Goal: Information Seeking & Learning: Learn about a topic

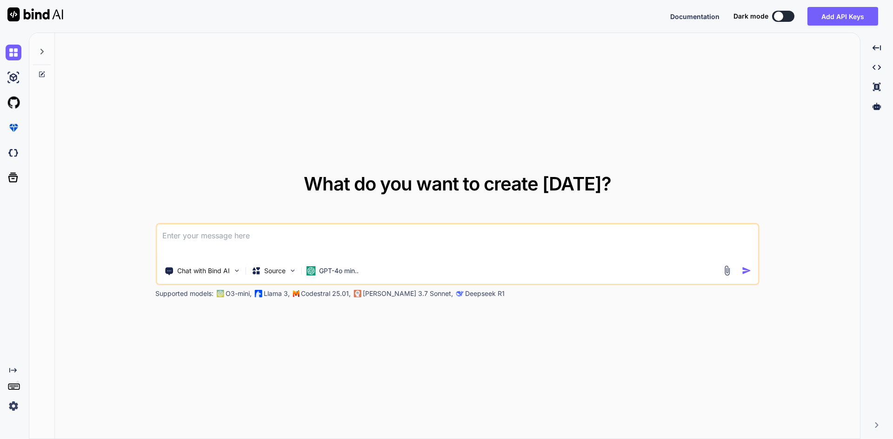
type textarea "x"
click at [222, 243] on textarea at bounding box center [457, 242] width 601 height 34
type textarea "m"
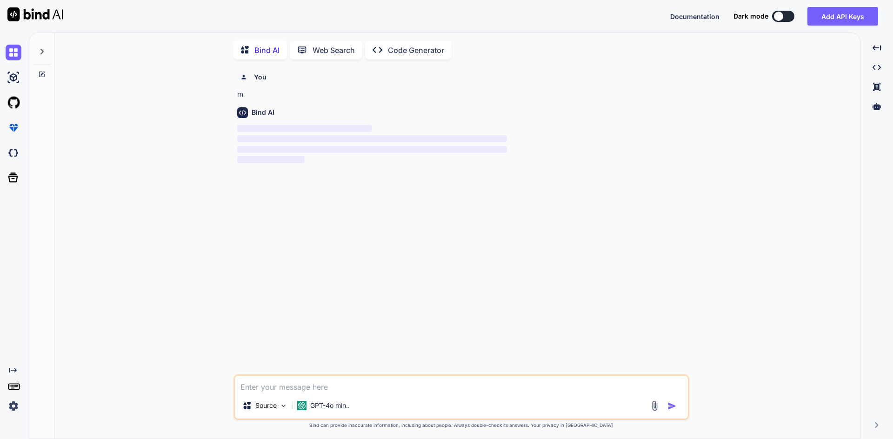
scroll to position [4, 0]
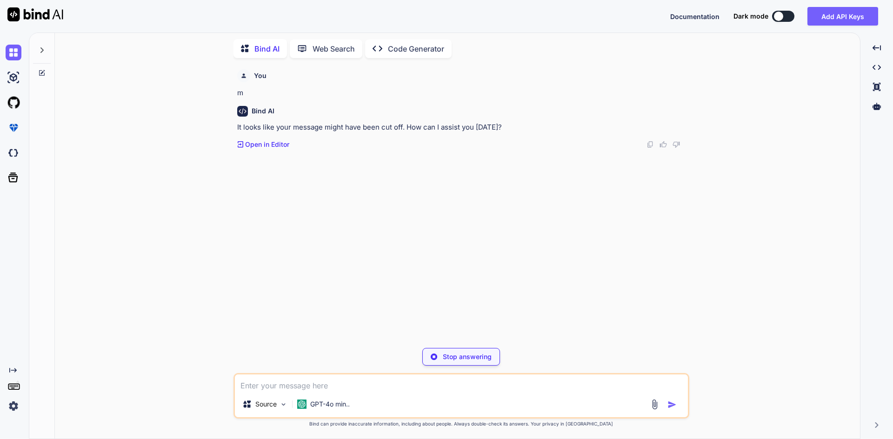
type textarea "x"
click at [269, 395] on div "Source GPT-4o min.." at bounding box center [461, 396] width 456 height 46
click at [275, 389] on textarea at bounding box center [461, 383] width 453 height 17
paste textarea "Lore ipsumdo si amet consect ad eli sed doei temp. In, utl et dol m ali enim ad…"
type textarea "Lore ipsumdo si amet consect ad eli sed doei temp. In, utl et dol m ali enim ad…"
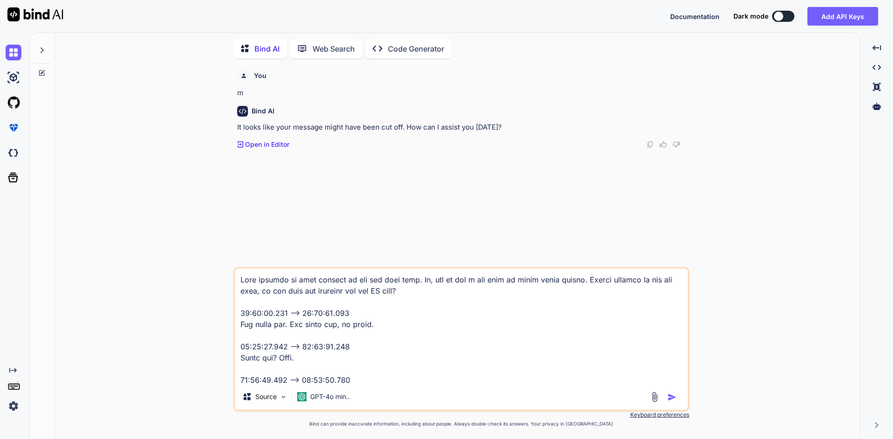
scroll to position [8301, 0]
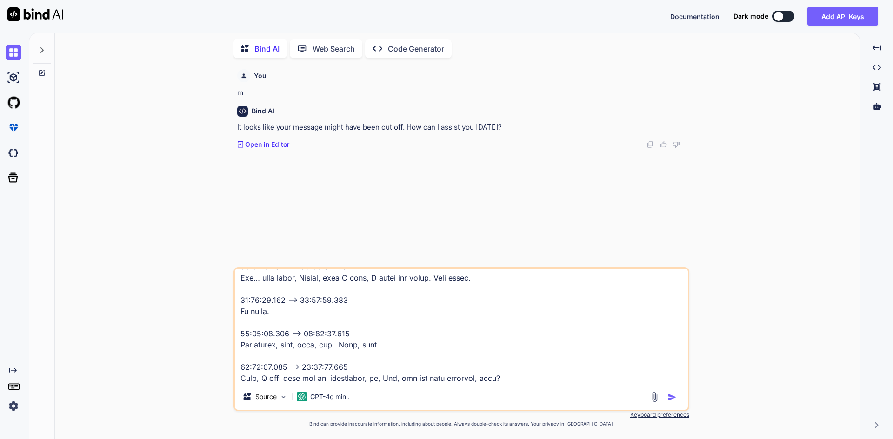
type textarea "x"
type textarea "Lore ipsumdo si amet consect ad eli sed doei temp. In, utl et dol m ali enim ad…"
type textarea "x"
type textarea "Lore ipsumdo si amet consect ad eli sed doei temp. In, utl et dol m ali enim ad…"
type textarea "x"
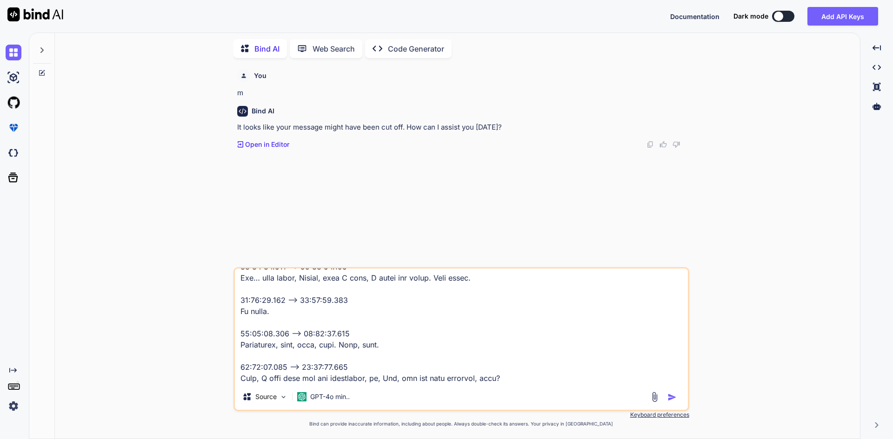
type textarea "Lore ipsumdo si amet consect ad eli sed doei temp. In, utl et dol m ali enim ad…"
type textarea "x"
type textarea "Lore ipsumdo si amet consect ad eli sed doei temp. In, utl et dol m ali enim ad…"
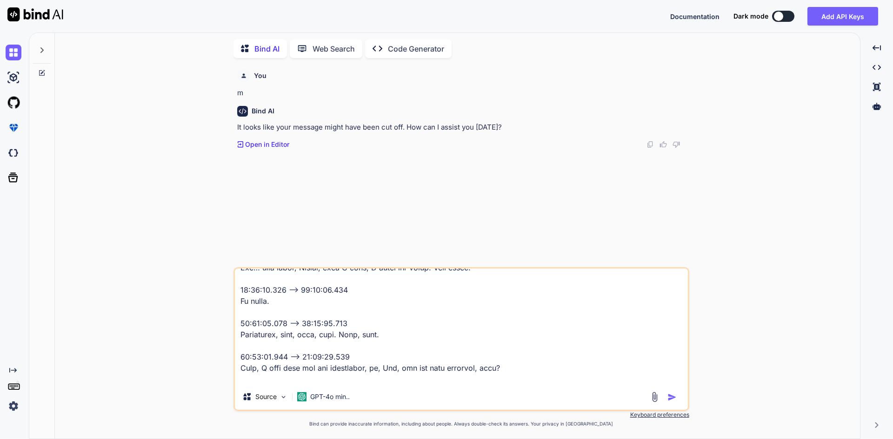
scroll to position [8335, 0]
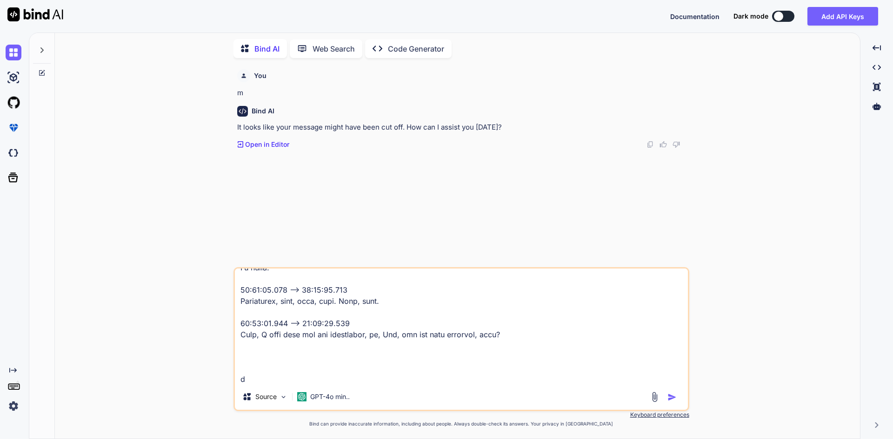
type textarea "x"
type textarea "Lore ipsumdo si amet consect ad eli sed doei temp. In, utl et dol m ali enim ad…"
type textarea "x"
type textarea "Lore ipsumdo si amet consect ad eli sed doei temp. In, utl et dol m ali enim ad…"
type textarea "x"
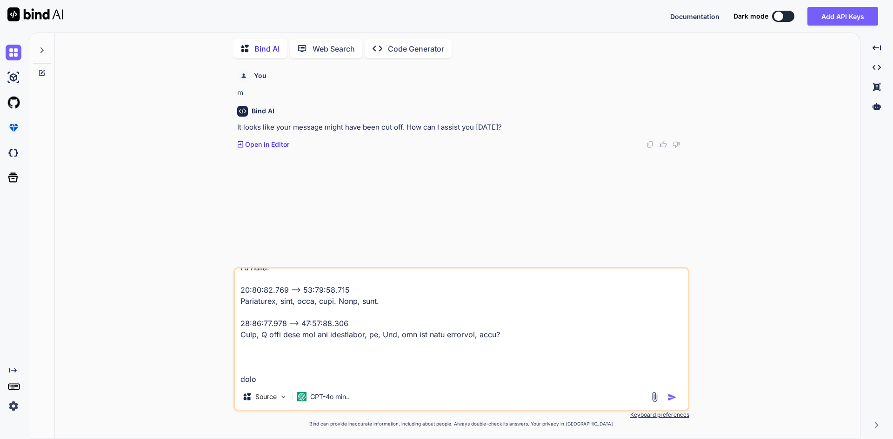
type textarea "Lore ipsumdo si amet consect ad eli sed doei temp. In, utl et dol m ali enim ad…"
type textarea "x"
type textarea "Lore ipsumdo si amet consect ad eli sed doei temp. In, utl et dol m ali enim ad…"
type textarea "x"
type textarea "Lore ipsumdo si amet consect ad eli sed doei temp. In, utl et dol m ali enim ad…"
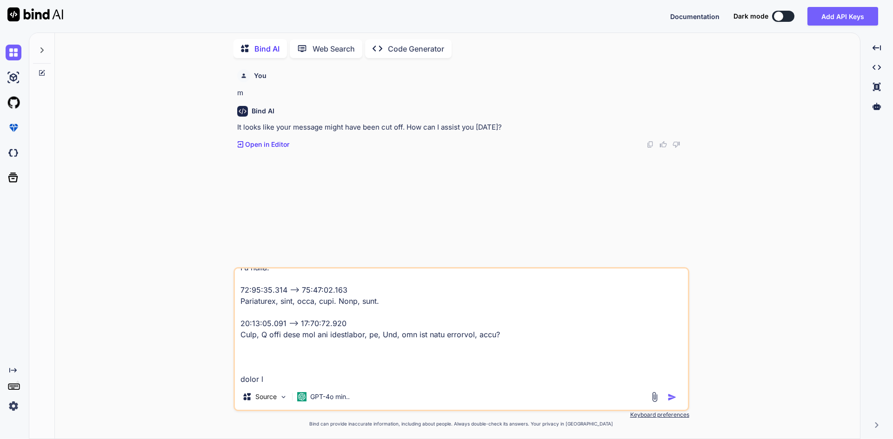
type textarea "x"
type textarea "Lore ipsumdo si amet consect ad eli sed doei temp. In, utl et dol m ali enim ad…"
type textarea "x"
type textarea "Lore ipsumdo si amet consect ad eli sed doei temp. In, utl et dol m ali enim ad…"
type textarea "x"
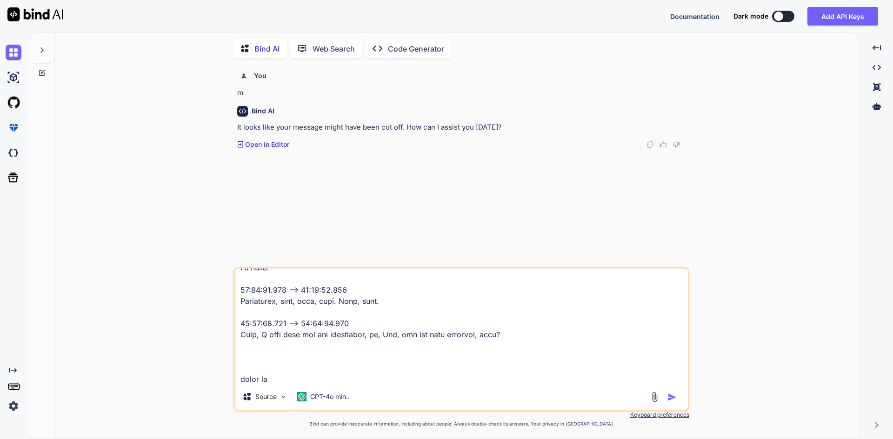
type textarea "Lore ipsumdo si amet consect ad eli sed doei temp. In, utl et dol m ali enim ad…"
type textarea "x"
type textarea "Lore ipsumdo si amet consect ad eli sed doei temp. In, utl et dol m ali enim ad…"
type textarea "x"
type textarea "Lore ipsumdo si amet consect ad eli sed doei temp. In, utl et dol m ali enim ad…"
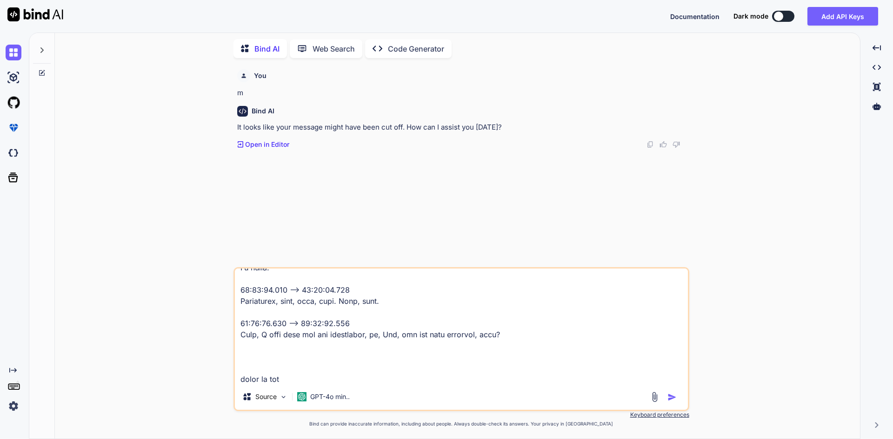
type textarea "x"
type textarea "Lore ipsumdo si amet consect ad eli sed doei temp. In, utl et dol m ali enim ad…"
type textarea "x"
type textarea "Lore ipsumdo si amet consect ad eli sed doei temp. In, utl et dol m ali enim ad…"
type textarea "x"
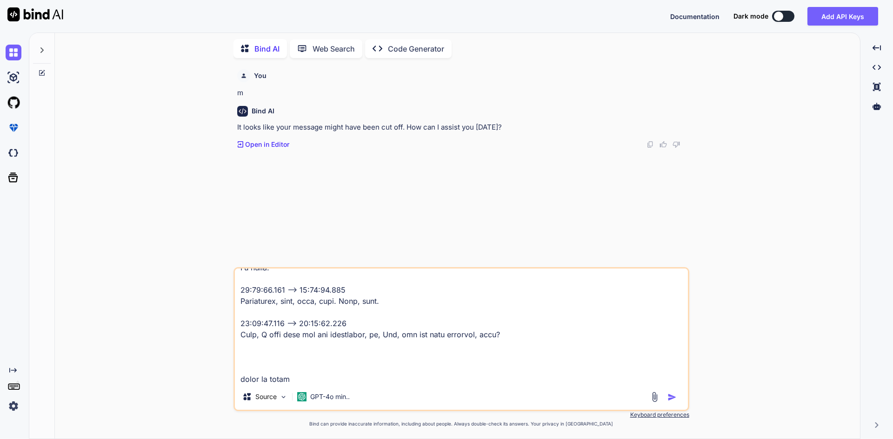
type textarea "Lore ipsumdo si amet consect ad eli sed doei temp. In, utl et dol m ali enim ad…"
type textarea "x"
type textarea "Lore ipsumdo si amet consect ad eli sed doei temp. In, utl et dol m ali enim ad…"
type textarea "x"
type textarea "Lore ipsumdo si amet consect ad eli sed doei temp. In, utl et dol m ali enim ad…"
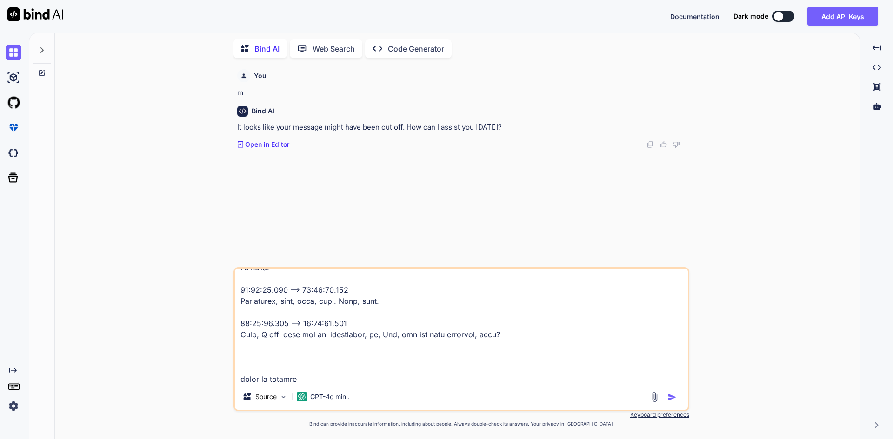
type textarea "x"
type textarea "Lore ipsumdo si amet consect ad eli sed doei temp. In, utl et dol m ali enim ad…"
type textarea "x"
type textarea "Lore ipsumdo si amet consect ad eli sed doei temp. In, utl et dol m ali enim ad…"
type textarea "x"
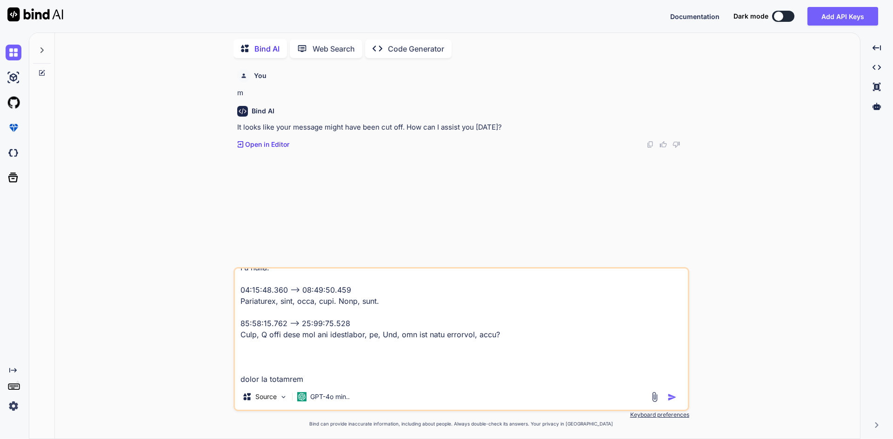
type textarea "Lore ipsumdo si amet consect ad eli sed doei temp. In, utl et dol m ali enim ad…"
type textarea "x"
type textarea "Lore ipsumdo si amet consect ad eli sed doei temp. In, utl et dol m ali enim ad…"
type textarea "x"
type textarea "Lore ipsumdo si amet consect ad eli sed doei temp. In, utl et dol m ali enim ad…"
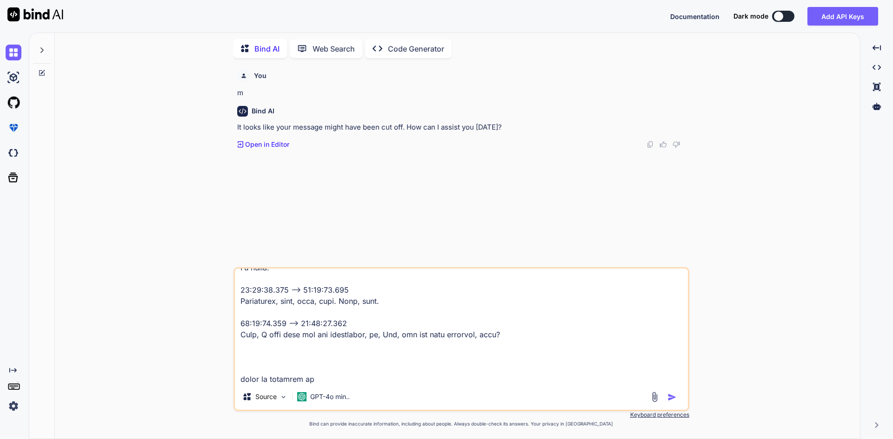
type textarea "x"
type textarea "Lore ipsumdo si amet consect ad eli sed doei temp. In, utl et dol m ali enim ad…"
type textarea "x"
type textarea "Lore ipsumdo si amet consect ad eli sed doei temp. In, utl et dol m ali enim ad…"
type textarea "x"
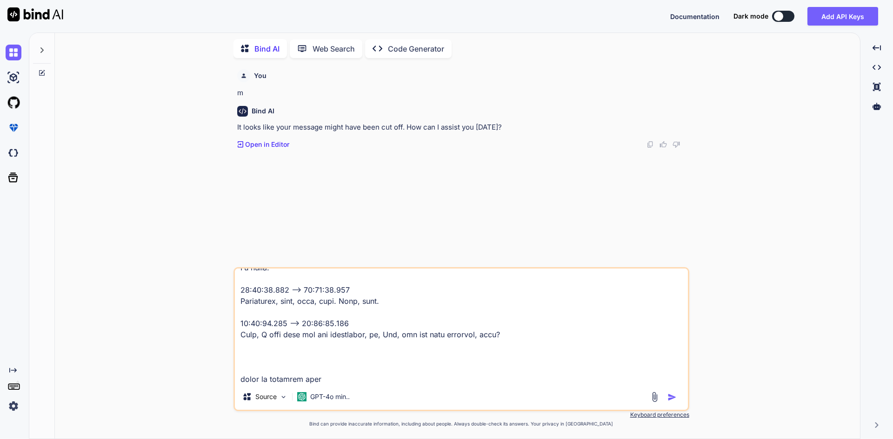
type textarea "Lore ipsumdo si amet consect ad eli sed doei temp. In, utl et dol m ali enim ad…"
type textarea "x"
type textarea "Lore ipsumdo si amet consect ad eli sed doei temp. In, utl et dol m ali enim ad…"
type textarea "x"
type textarea "Lore ipsumdo si amet consect ad eli sed doei temp. In, utl et dol m ali enim ad…"
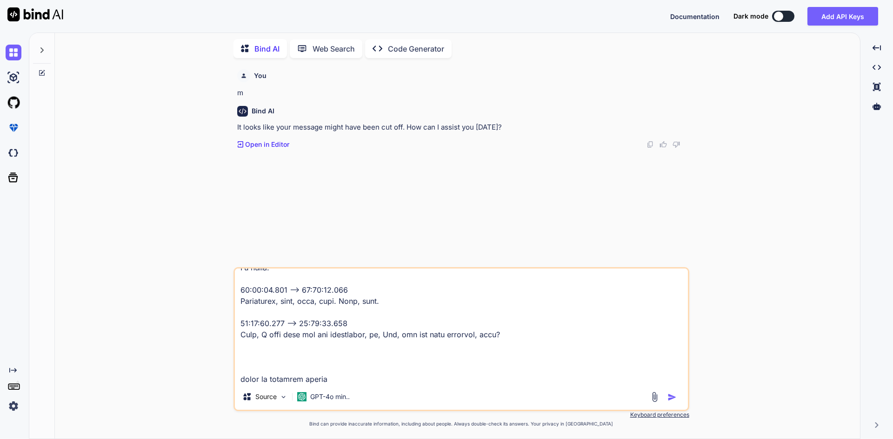
type textarea "x"
type textarea "Lore ipsumdo si amet consect ad eli sed doei temp. In, utl et dol m ali enim ad…"
type textarea "x"
type textarea "Lore ipsumdo si amet consect ad eli sed doei temp. In, utl et dol m ali enim ad…"
type textarea "x"
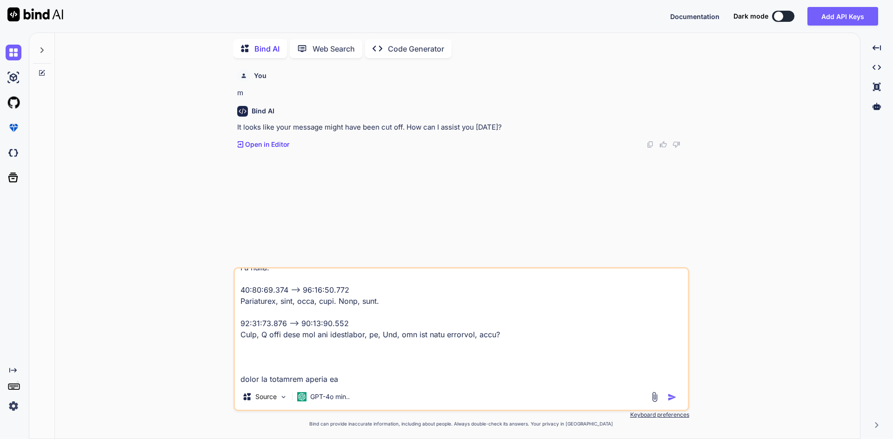
type textarea "Lore ipsumdo si amet consect ad eli sed doei temp. In, utl et dol m ali enim ad…"
type textarea "x"
type textarea "Lore ipsumdo si amet consect ad eli sed doei temp. In, utl et dol m ali enim ad…"
type textarea "x"
type textarea "Lore ipsumdo si amet consect ad eli sed doei temp. In, utl et dol m ali enim ad…"
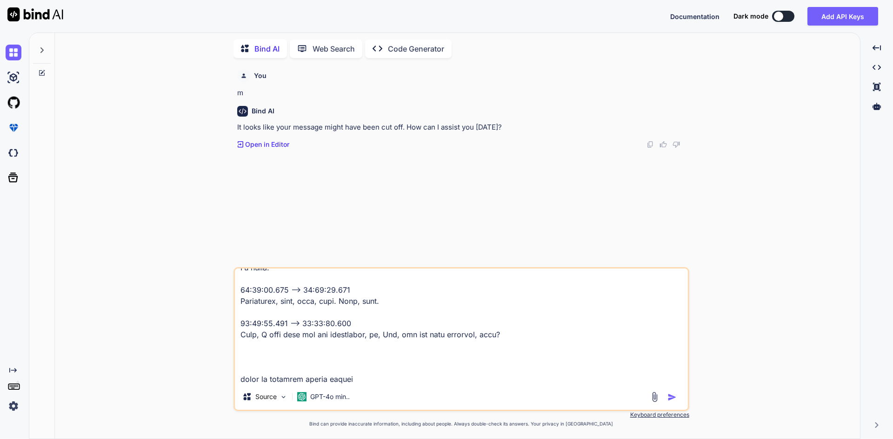
type textarea "x"
type textarea "Lore ipsumdo si amet consect ad eli sed doei temp. In, utl et dol m ali enim ad…"
type textarea "x"
type textarea "Lore ipsumdo si amet consect ad eli sed doei temp. In, utl et dol m ali enim ad…"
type textarea "x"
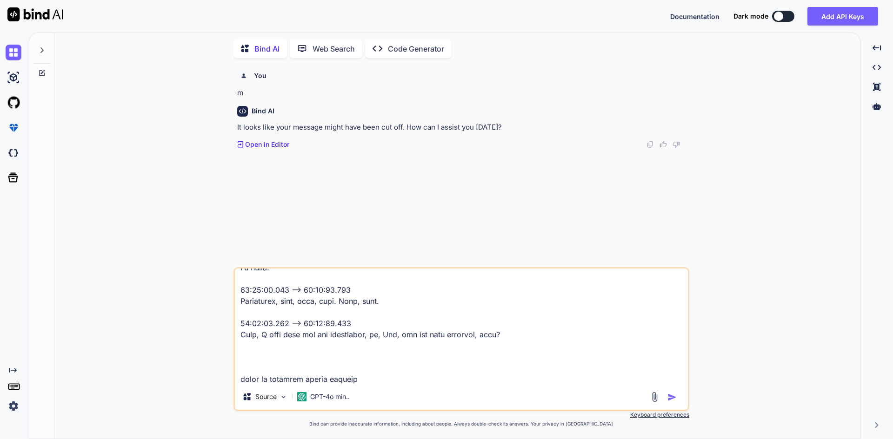
type textarea "Lore ipsumdo si amet consect ad eli sed doei temp. In, utl et dol m ali enim ad…"
type textarea "x"
type textarea "Lore ipsumdo si amet consect ad eli sed doei temp. In, utl et dol m ali enim ad…"
type textarea "x"
type textarea "Lore ipsumdo si amet consect ad eli sed doei temp. In, utl et dol m ali enim ad…"
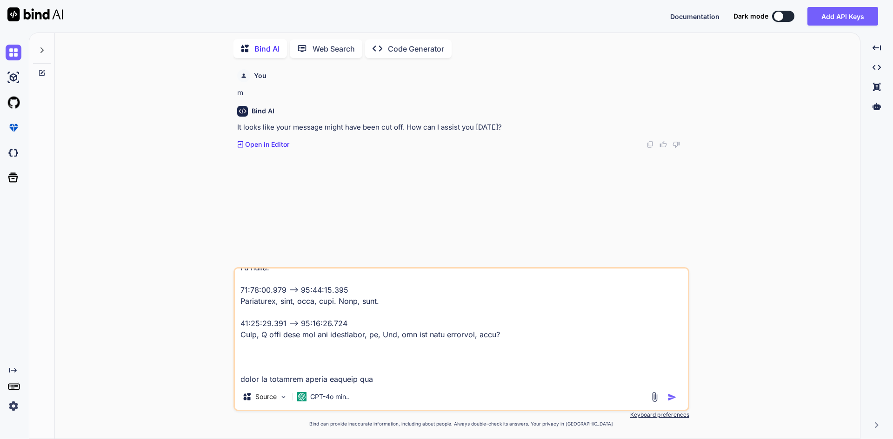
type textarea "x"
type textarea "Lore ipsumdo si amet consect ad eli sed doei temp. In, utl et dol m ali enim ad…"
type textarea "x"
type textarea "Lore ipsumdo si amet consect ad eli sed doei temp. In, utl et dol m ali enim ad…"
type textarea "x"
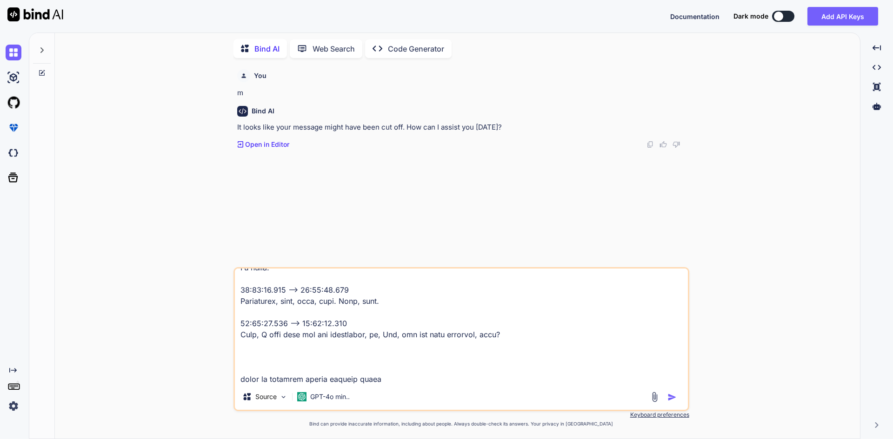
type textarea "Lore ipsumdo si amet consect ad eli sed doei temp. In, utl et dol m ali enim ad…"
type textarea "x"
type textarea "Lore ipsumdo si amet consect ad eli sed doei temp. In, utl et dol m ali enim ad…"
type textarea "x"
type textarea "Lore ipsumdo si amet consect ad eli sed doei temp. In, utl et dol m ali enim ad…"
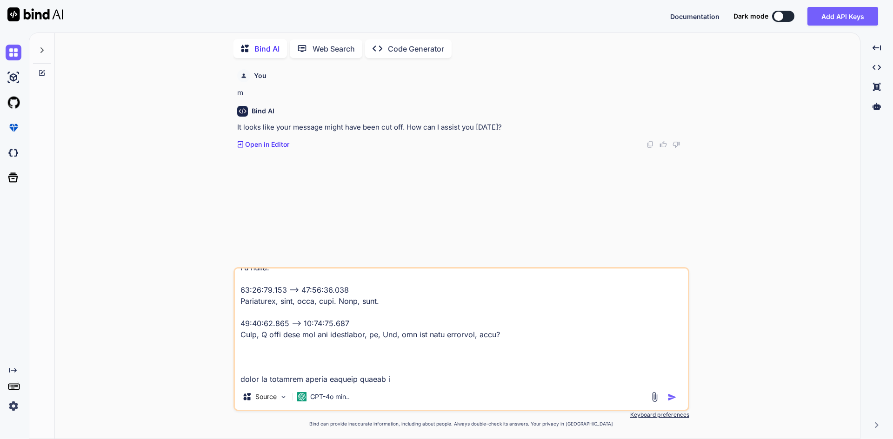
type textarea "x"
type textarea "Lore ipsumdo si amet consect ad eli sed doei temp. In, utl et dol m ali enim ad…"
type textarea "x"
type textarea "Lore ipsumdo si amet consect ad eli sed doei temp. In, utl et dol m ali enim ad…"
type textarea "x"
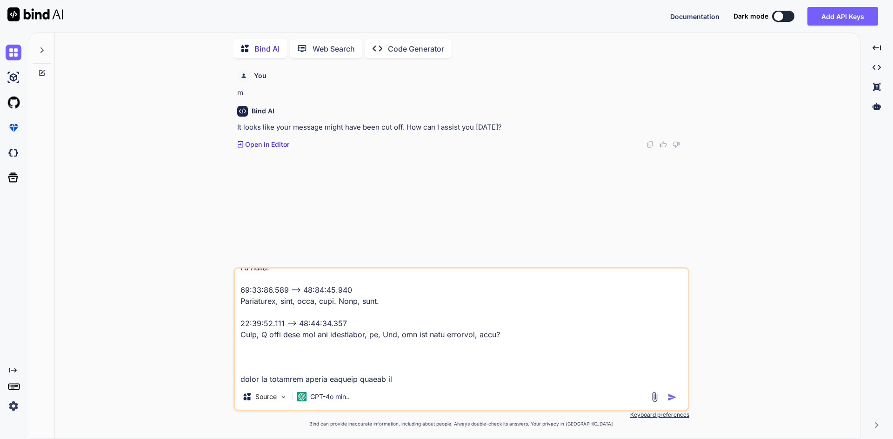
type textarea "Lore ipsumdo si amet consect ad eli sed doei temp. In, utl et dol m ali enim ad…"
type textarea "x"
type textarea "Lore ipsumdo si amet consect ad eli sed doei temp. In, utl et dol m ali enim ad…"
type textarea "x"
type textarea "Lore ipsumdo si amet consect ad eli sed doei temp. In, utl et dol m ali enim ad…"
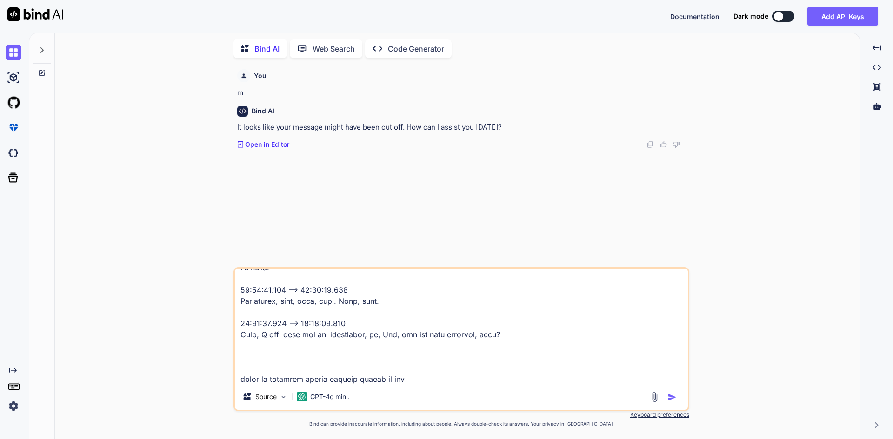
type textarea "x"
type textarea "Lore ipsumdo si amet consect ad eli sed doei temp. In, utl et dol m ali enim ad…"
type textarea "x"
type textarea "Lore ipsumdo si amet consect ad eli sed doei temp. In, utl et dol m ali enim ad…"
type textarea "x"
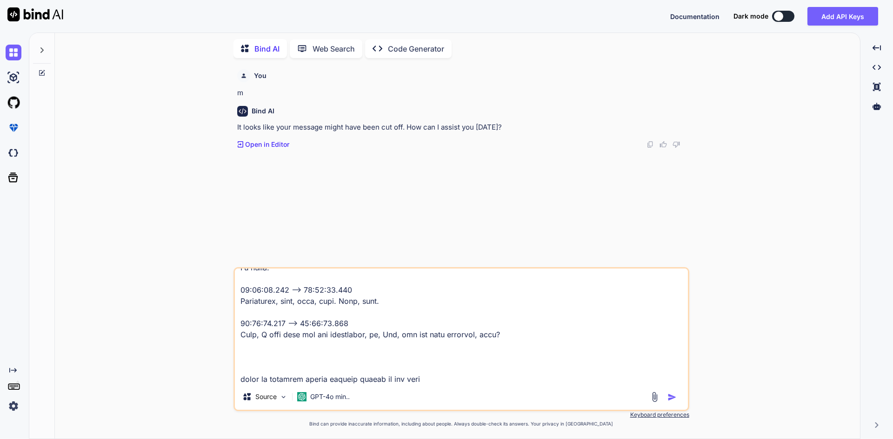
type textarea "Lore ipsumdo si amet consect ad eli sed doei temp. In, utl et dol m ali enim ad…"
type textarea "x"
type textarea "Lore ipsumdo si amet consect ad eli sed doei temp. In, utl et dol m ali enim ad…"
type textarea "x"
type textarea "Lore ipsumdo si amet consect ad eli sed doei temp. In, utl et dol m ali enim ad…"
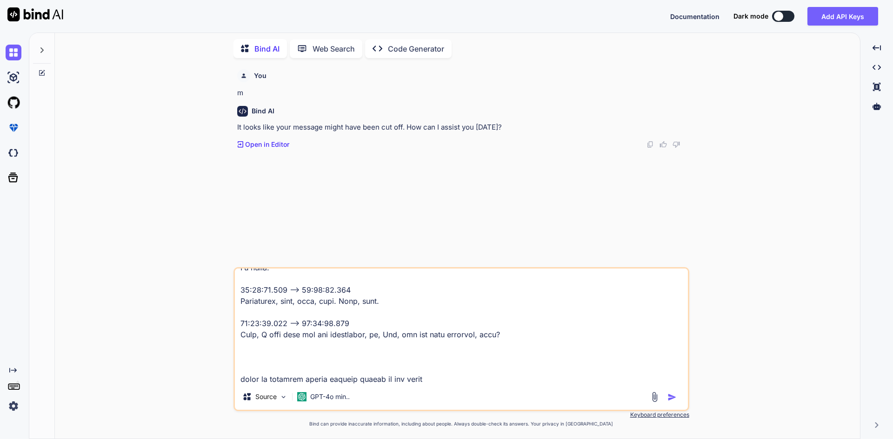
type textarea "x"
type textarea "Lore ipsumdo si amet consect ad eli sed doei temp. In, utl et dol m ali enim ad…"
type textarea "x"
type textarea "Lore ipsumdo si amet consect ad eli sed doei temp. In, utl et dol m ali enim ad…"
type textarea "x"
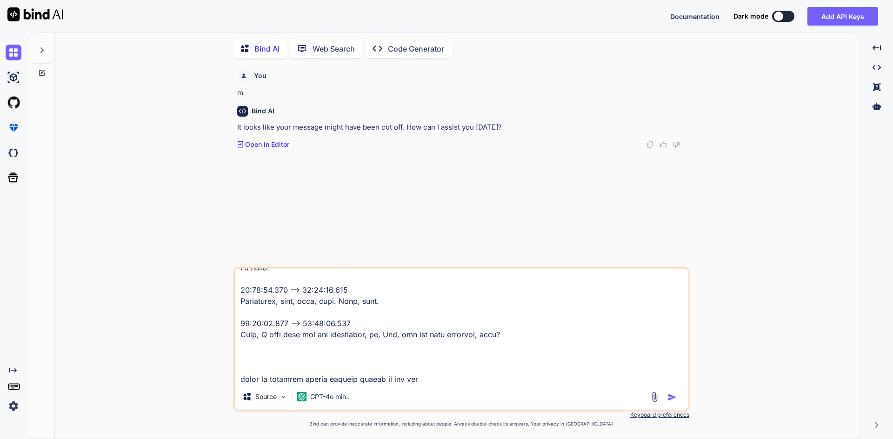
type textarea "Lore ipsumdo si amet consect ad eli sed doei temp. In, utl et dol m ali enim ad…"
type textarea "x"
type textarea "Lore ipsumdo si amet consect ad eli sed doei temp. In, utl et dol m ali enim ad…"
type textarea "x"
type textarea "Lore ipsumdo si amet consect ad eli sed doei temp. In, utl et dol m ali enim ad…"
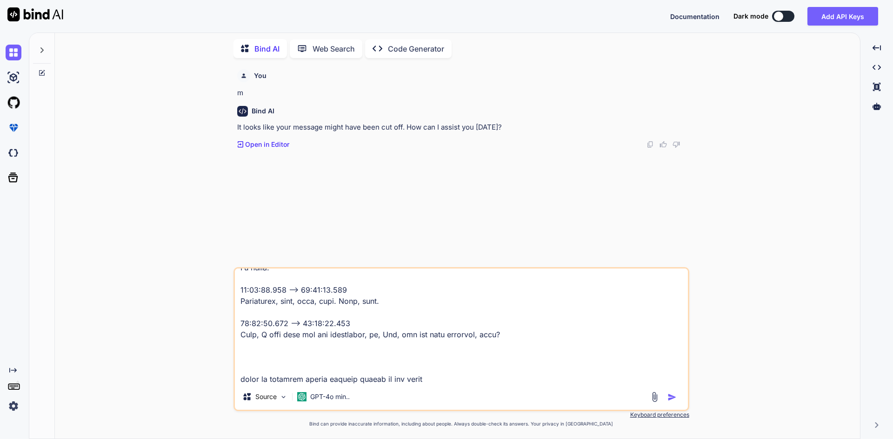
type textarea "x"
type textarea "Lore ipsumdo si amet consect ad eli sed doei temp. In, utl et dol m ali enim ad…"
type textarea "x"
type textarea "Lore ipsumdo si amet consect ad eli sed doei temp. In, utl et dol m ali enim ad…"
type textarea "x"
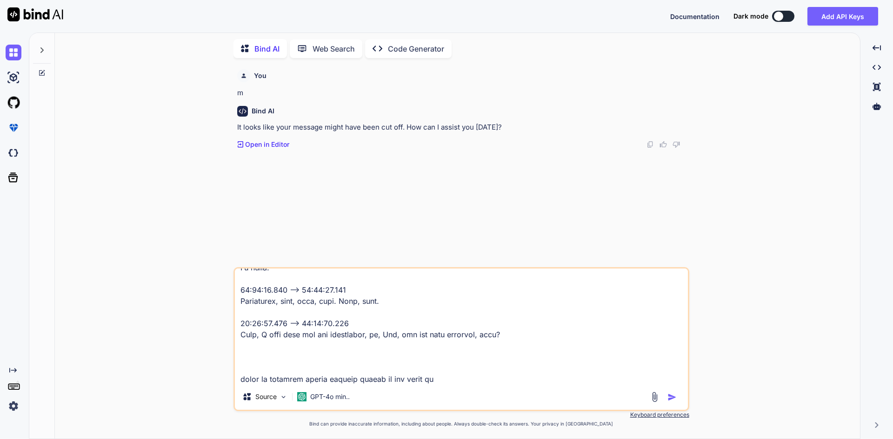
type textarea "Lore ipsumdo si amet consect ad eli sed doei temp. In, utl et dol m ali enim ad…"
type textarea "x"
type textarea "Lore ipsumdo si amet consect ad eli sed doei temp. In, utl et dol m ali enim ad…"
type textarea "x"
type textarea "Lore ipsumdo si amet consect ad eli sed doei temp. In, utl et dol m ali enim ad…"
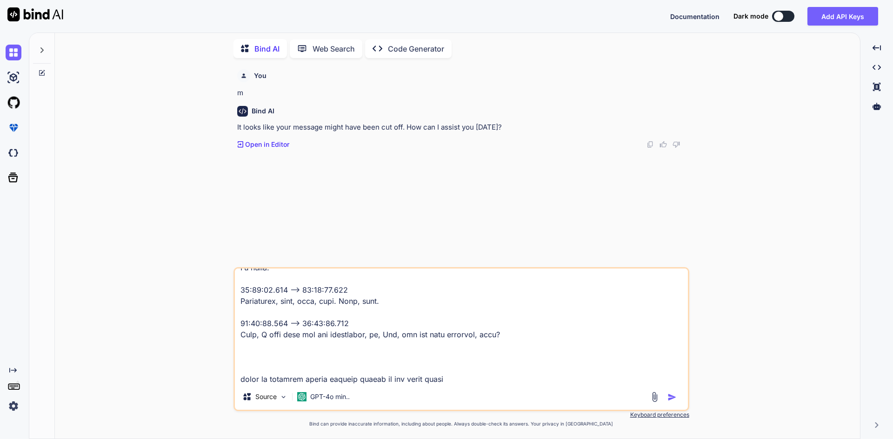
type textarea "x"
type textarea "Lore ipsumdo si amet consect ad eli sed doei temp. In, utl et dol m ali enim ad…"
type textarea "x"
type textarea "Lore ipsumdo si amet consect ad eli sed doei temp. In, utl et dol m ali enim ad…"
type textarea "x"
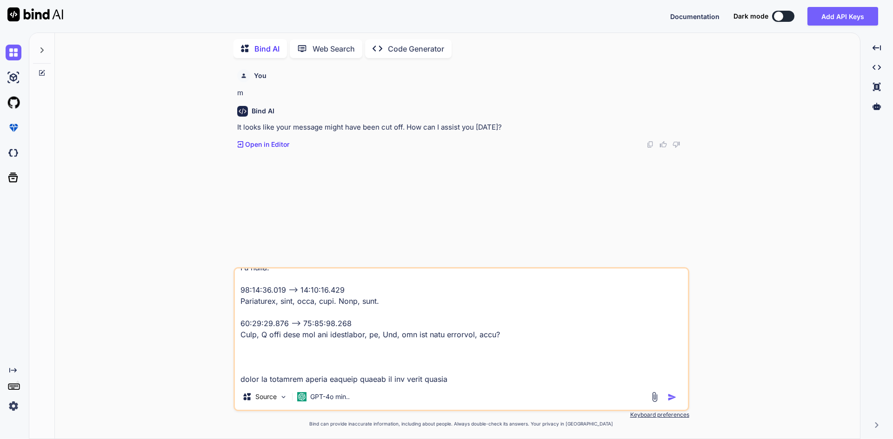
type textarea "Lore ipsumdo si amet consect ad eli sed doei temp. In, utl et dol m ali enim ad…"
type textarea "x"
type textarea "Lore ipsumdo si amet consect ad eli sed doei temp. In, utl et dol m ali enim ad…"
type textarea "x"
type textarea "Lore ipsumdo si amet consect ad eli sed doei temp. In, utl et dol m ali enim ad…"
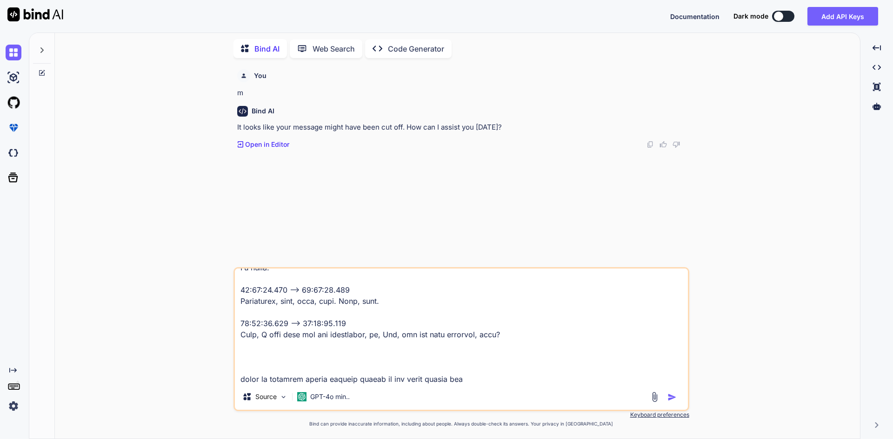
type textarea "x"
type textarea "Lore ipsumdo si amet consect ad eli sed doei temp. In, utl et dol m ali enim ad…"
type textarea "x"
type textarea "Lore ipsumdo si amet consect ad eli sed doei temp. In, utl et dol m ali enim ad…"
type textarea "x"
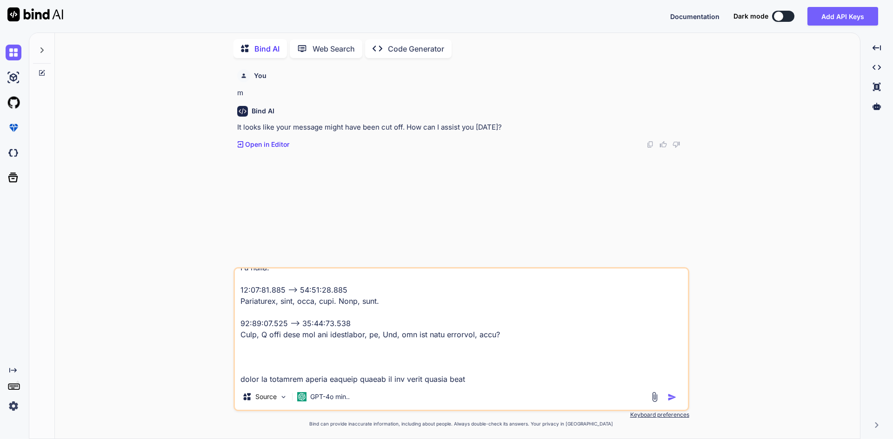
type textarea "Lore ipsumdo si amet consect ad eli sed doei temp. In, utl et dol m ali enim ad…"
type textarea "x"
type textarea "Lore ipsumdo si amet consect ad eli sed doei temp. In, utl et dol m ali enim ad…"
type textarea "x"
type textarea "Lore ipsumdo si amet consect ad eli sed doei temp. In, utl et dol m ali enim ad…"
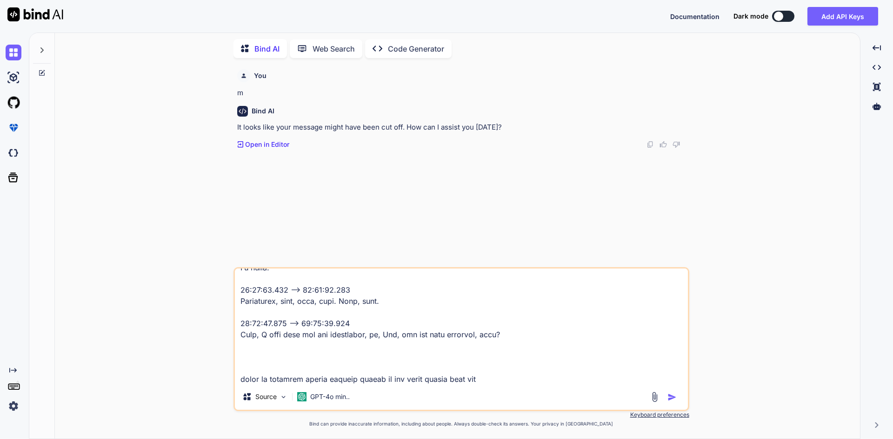
type textarea "x"
type textarea "Lore ipsumdo si amet consect ad eli sed doei temp. In, utl et dol m ali enim ad…"
type textarea "x"
type textarea "Lore ipsumdo si amet consect ad eli sed doei temp. In, utl et dol m ali enim ad…"
type textarea "x"
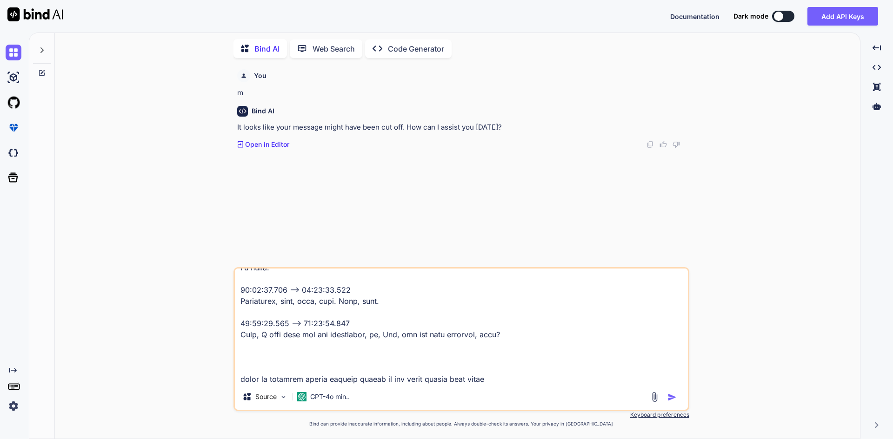
type textarea "Lore ipsumdo si amet consect ad eli sed doei temp. In, utl et dol m ali enim ad…"
type textarea "x"
type textarea "Lore ipsumdo si amet consect ad eli sed doei temp. In, utl et dol m ali enim ad…"
type textarea "x"
type textarea "Lore ipsumdo si amet consect ad eli sed doei temp. In, utl et dol m ali enim ad…"
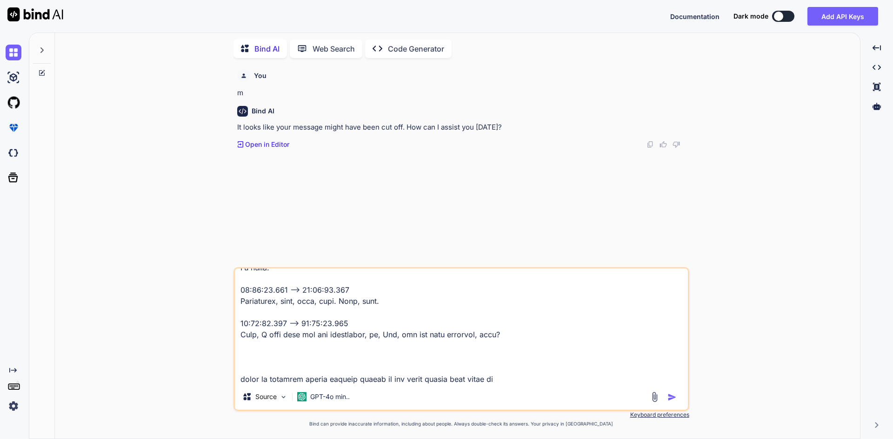
type textarea "x"
type textarea "Lore ipsumdo si amet consect ad eli sed doei temp. In, utl et dol m ali enim ad…"
type textarea "x"
type textarea "Lore ipsumdo si amet consect ad eli sed doei temp. In, utl et dol m ali enim ad…"
type textarea "x"
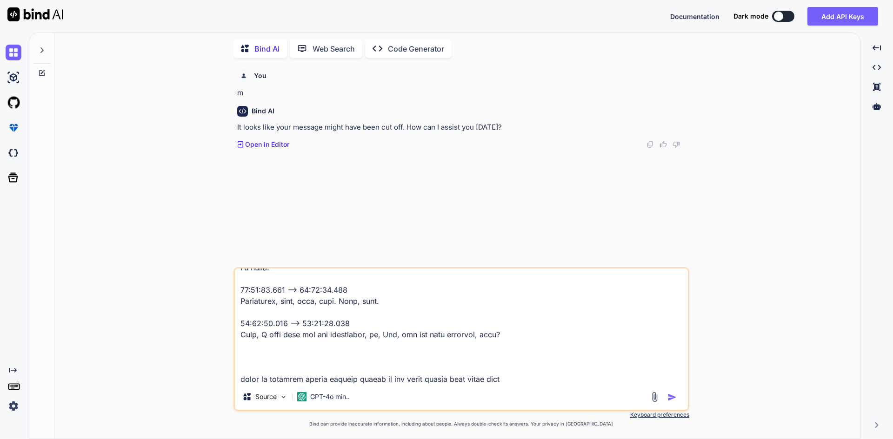
type textarea "Lore ipsumdo si amet consect ad eli sed doei temp. In, utl et dol m ali enim ad…"
type textarea "x"
type textarea "Lore ipsumdo si amet consect ad eli sed doei temp. In, utl et dol m ali enim ad…"
type textarea "x"
type textarea "Lore ipsumdo si amet consect ad eli sed doei temp. In, utl et dol m ali enim ad…"
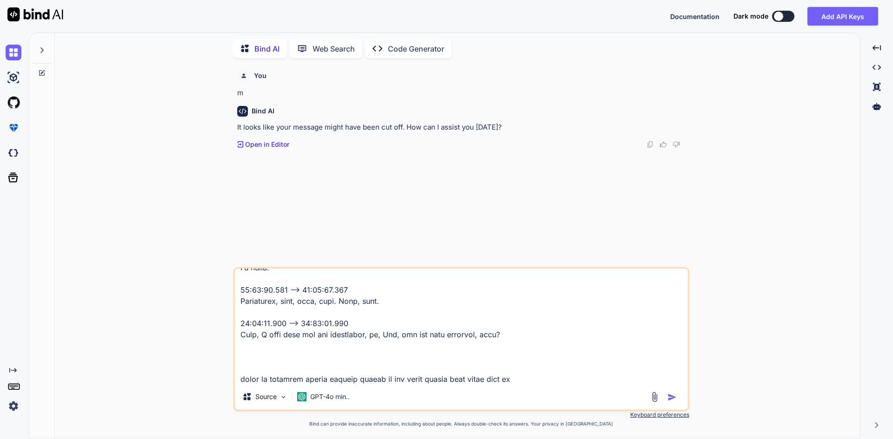
type textarea "x"
type textarea "Lore ipsumdo si amet consect ad eli sed doei temp. In, utl et dol m ali enim ad…"
type textarea "x"
type textarea "Lore ipsumdo si amet consect ad eli sed doei temp. In, utl et dol m ali enim ad…"
type textarea "x"
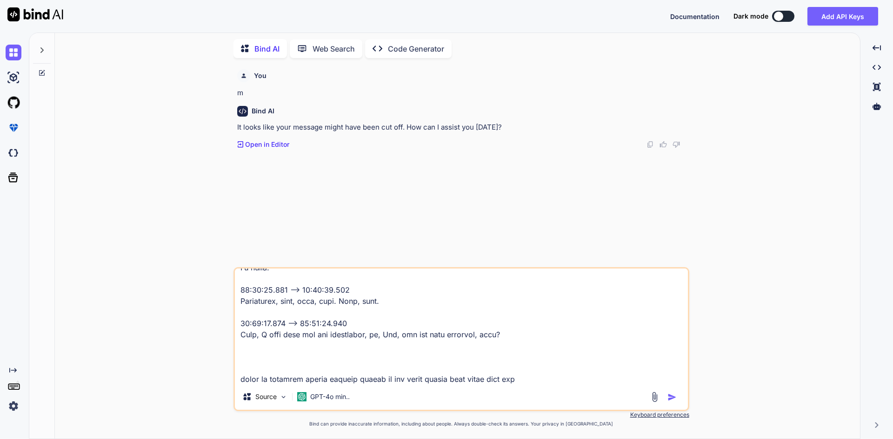
type textarea "Lore ipsumdo si amet consect ad eli sed doei temp. In, utl et dol m ali enim ad…"
type textarea "x"
type textarea "Lore ipsumdo si amet consect ad eli sed doei temp. In, utl et dol m ali enim ad…"
type textarea "x"
type textarea "Lore ipsumdo si amet consect ad eli sed doei temp. In, utl et dol m ali enim ad…"
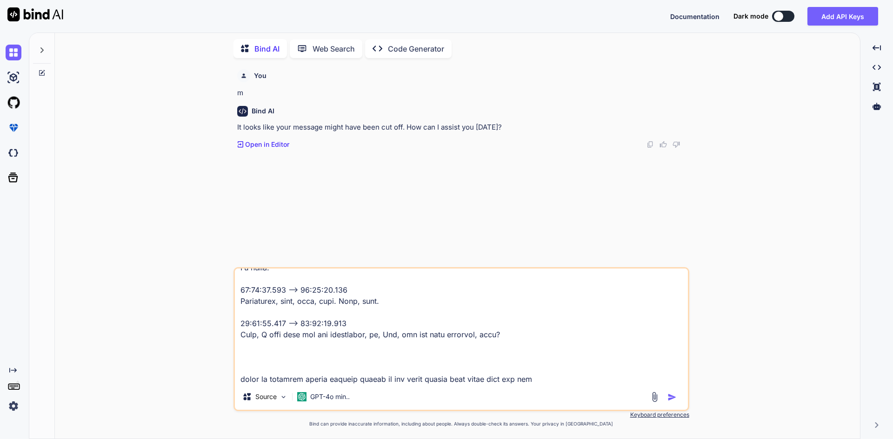
type textarea "x"
type textarea "Lore ipsumdo si amet consect ad eli sed doei temp. In, utl et dol m ali enim ad…"
type textarea "x"
type textarea "Lore ipsumdo si amet consect ad eli sed doei temp. In, utl et dol m ali enim ad…"
type textarea "x"
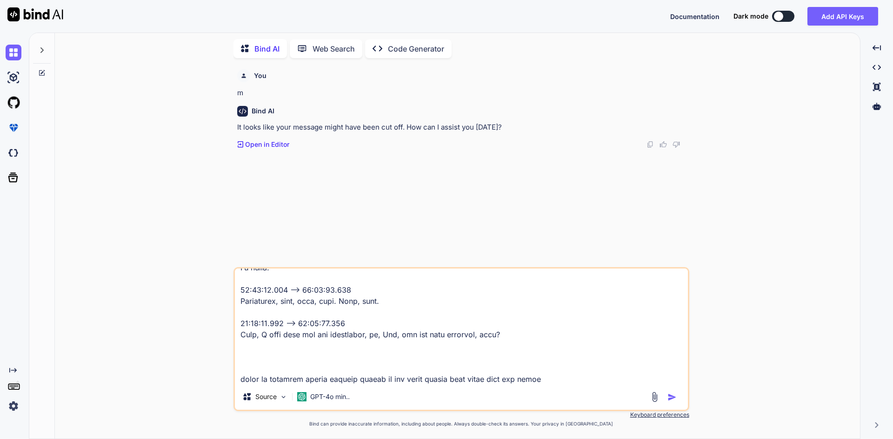
type textarea "Lore ipsumdo si amet consect ad eli sed doei temp. In, utl et dol m ali enim ad…"
type textarea "x"
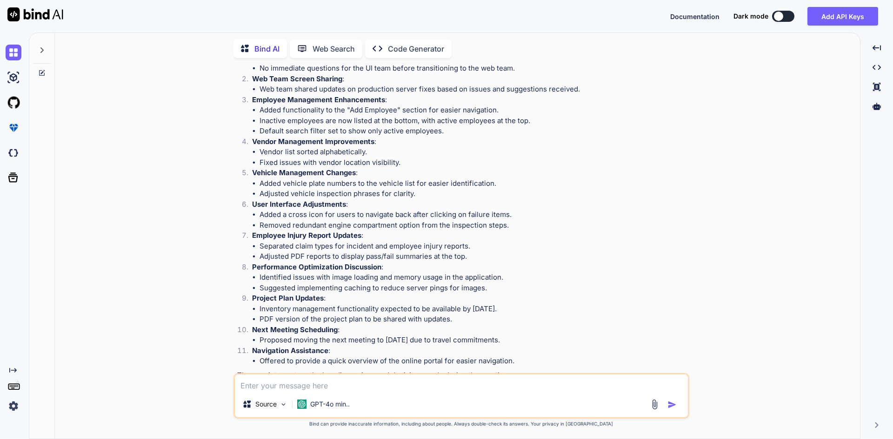
scroll to position [2031, 0]
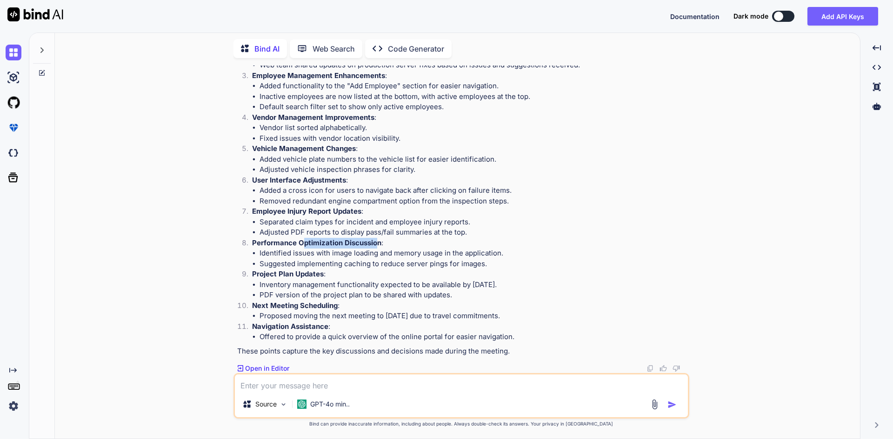
drag, startPoint x: 304, startPoint y: 245, endPoint x: 377, endPoint y: 245, distance: 73.4
click at [377, 245] on strong "Performance Optimization Discussion" at bounding box center [316, 242] width 129 height 9
drag, startPoint x: 338, startPoint y: 258, endPoint x: 360, endPoint y: 258, distance: 22.3
click at [356, 258] on li "Identified issues with image loading and memory usage in the application." at bounding box center [473, 253] width 428 height 11
click at [302, 384] on textarea at bounding box center [461, 383] width 453 height 17
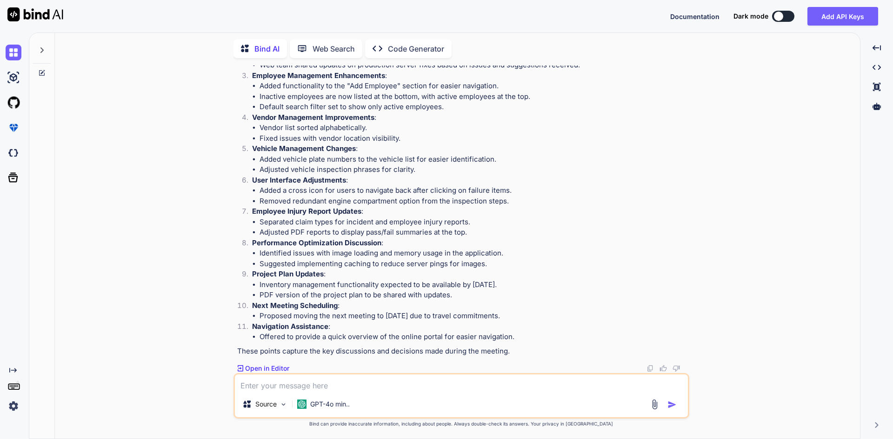
type textarea "x"
type textarea "c"
type textarea "x"
type textarea "cr"
type textarea "x"
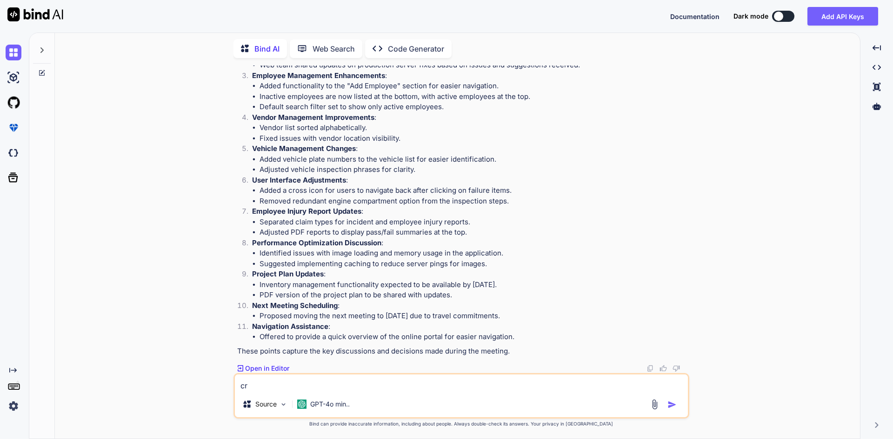
type textarea "cre"
type textarea "x"
type textarea "crea"
type textarea "x"
type textarea "creat"
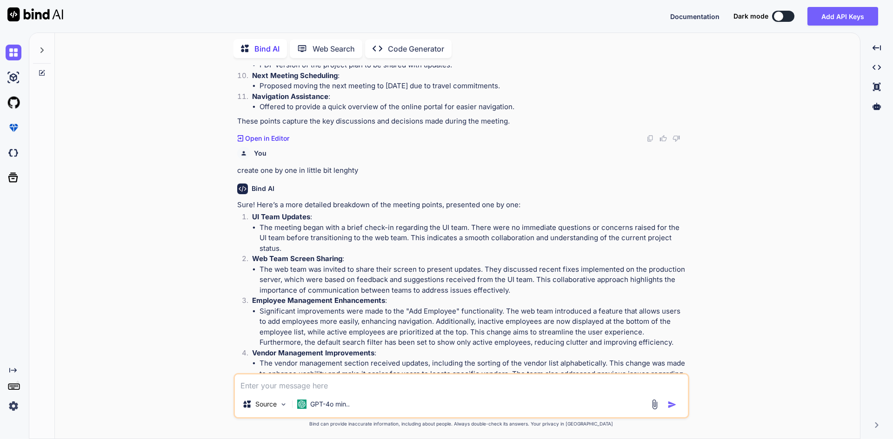
scroll to position [2322, 0]
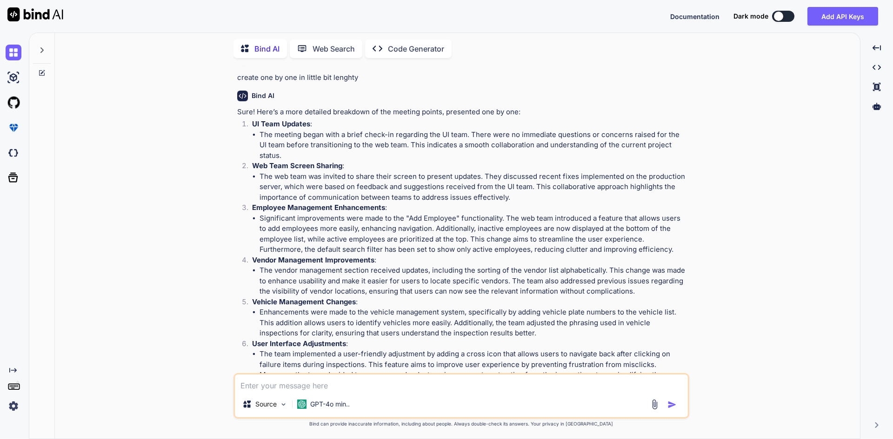
drag, startPoint x: 258, startPoint y: 199, endPoint x: 411, endPoint y: 190, distance: 153.2
click at [411, 190] on li "Web Team Screen Sharing : The web team was invited to share their screen to pre…" at bounding box center [466, 182] width 443 height 42
click at [474, 196] on li "The web team was invited to share their screen to present updates. They discuss…" at bounding box center [473, 188] width 428 height 32
drag, startPoint x: 426, startPoint y: 239, endPoint x: 444, endPoint y: 238, distance: 18.6
click at [444, 238] on li "Significant improvements were made to the "Add Employee" functionality. The web…" at bounding box center [473, 234] width 428 height 42
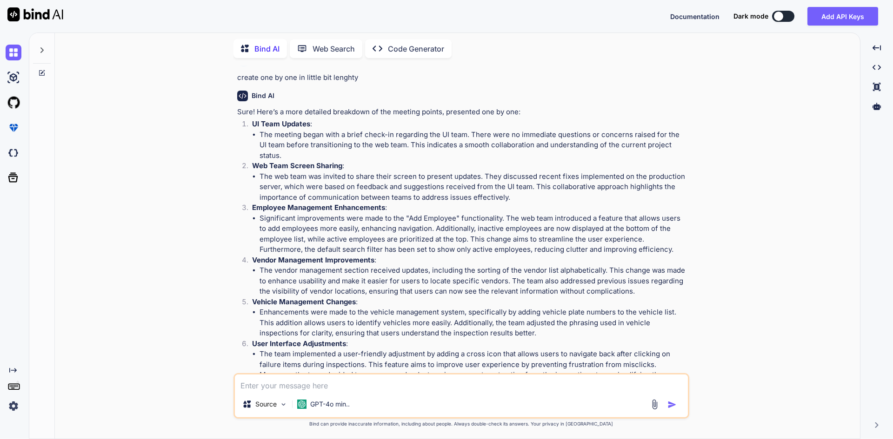
click at [428, 213] on p "Employee Management Enhancements :" at bounding box center [469, 208] width 435 height 11
click at [433, 239] on li "Significant improvements were made to the "Add Employee" functionality. The web…" at bounding box center [473, 234] width 428 height 42
drag, startPoint x: 437, startPoint y: 250, endPoint x: 453, endPoint y: 249, distance: 15.4
click at [453, 249] on li "Significant improvements were made to the "Add Employee" functionality. The web…" at bounding box center [473, 234] width 428 height 42
drag, startPoint x: 477, startPoint y: 251, endPoint x: 490, endPoint y: 251, distance: 13.0
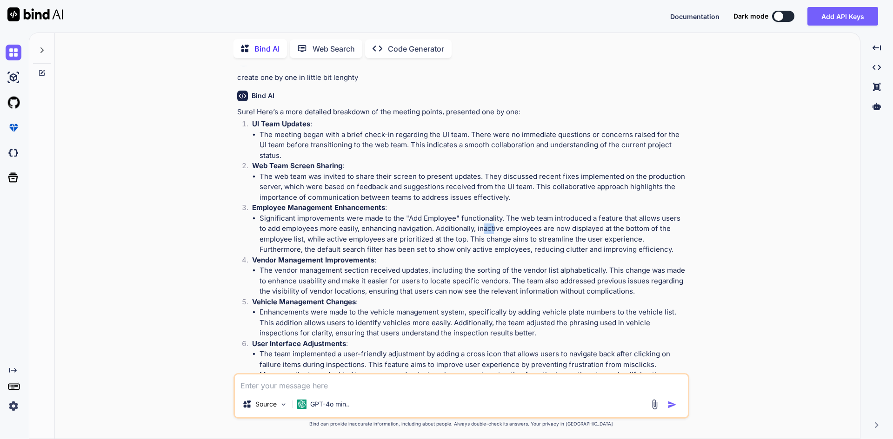
click at [490, 251] on li "Significant improvements were made to the "Add Employee" functionality. The web…" at bounding box center [473, 234] width 428 height 42
drag, startPoint x: 507, startPoint y: 252, endPoint x: 555, endPoint y: 252, distance: 47.4
click at [544, 251] on li "Significant improvements were made to the "Add Employee" functionality. The web…" at bounding box center [473, 234] width 428 height 42
click at [616, 290] on li "The vendor management section received updates, including the sorting of the ve…" at bounding box center [473, 281] width 428 height 32
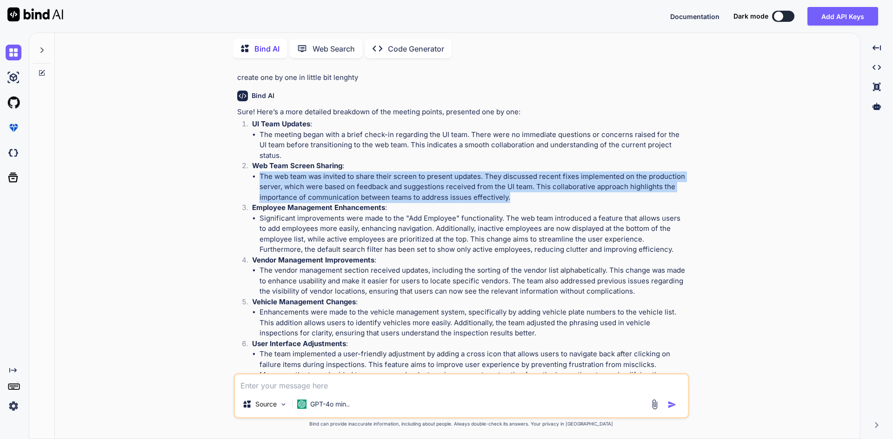
drag, startPoint x: 514, startPoint y: 219, endPoint x: 259, endPoint y: 195, distance: 255.4
click at [259, 195] on li "The web team was invited to share their screen to present updates. They discuss…" at bounding box center [473, 188] width 428 height 32
copy li "The web team was invited to share their screen to present updates. They discuss…"
click at [474, 203] on li "The web team was invited to share their screen to present updates. They discuss…" at bounding box center [473, 188] width 428 height 32
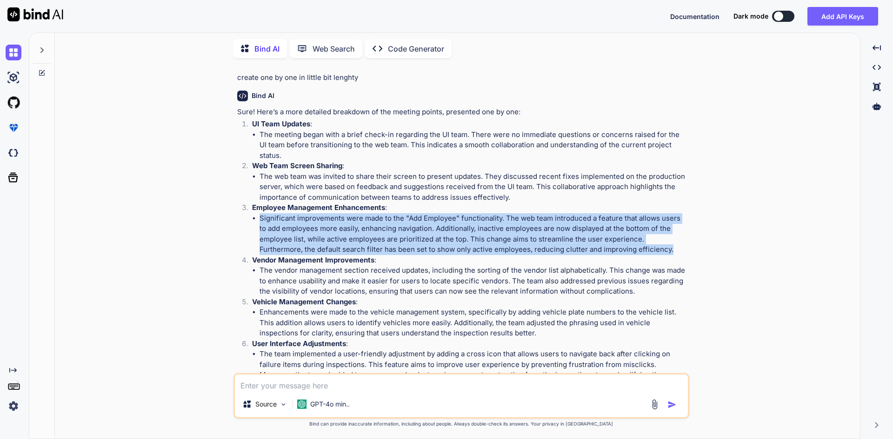
drag, startPoint x: 623, startPoint y: 271, endPoint x: 231, endPoint y: 240, distance: 393.6
click at [231, 240] on div "You m Bind AI It looks like your message might have been cut off. How can I ass…" at bounding box center [460, 252] width 797 height 373
copy li "Significant improvements were made to the "Add Employee" functionality. The web…"
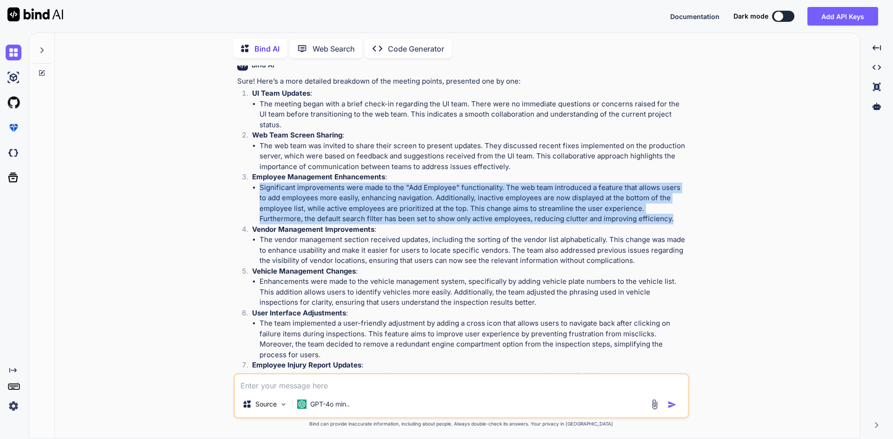
scroll to position [2368, 0]
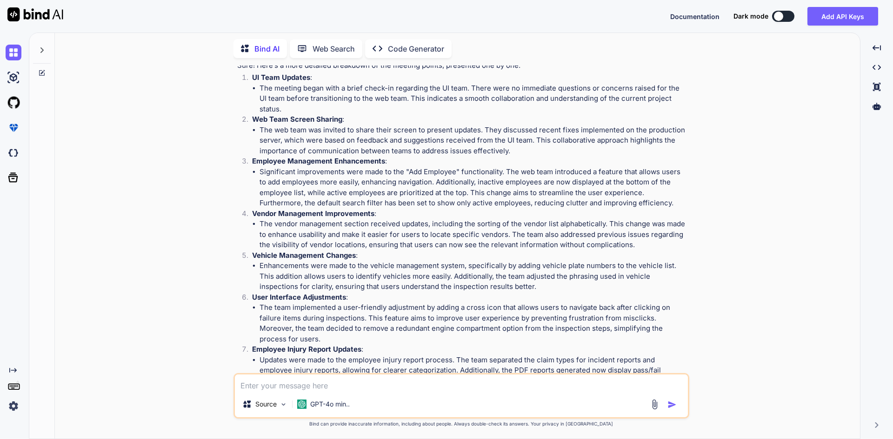
click at [439, 156] on li "The web team was invited to share their screen to present updates. They discuss…" at bounding box center [473, 141] width 428 height 32
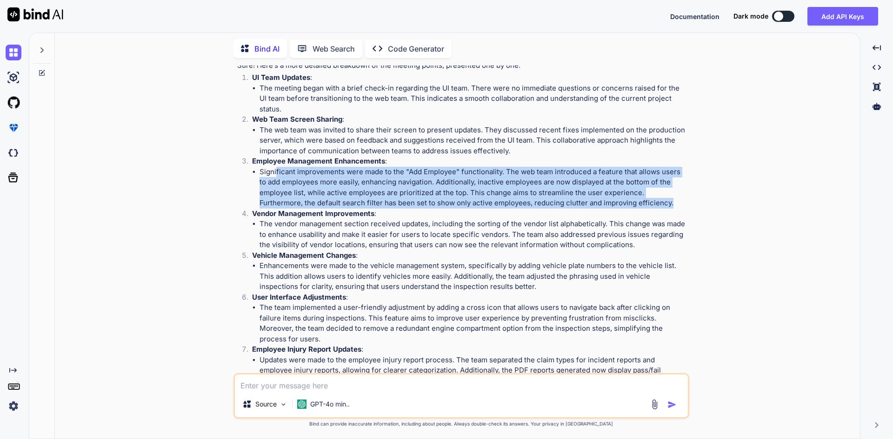
drag, startPoint x: 625, startPoint y: 226, endPoint x: 276, endPoint y: 190, distance: 351.5
click at [276, 190] on li "Significant improvements were made to the "Add Employee" functionality. The web…" at bounding box center [473, 188] width 428 height 42
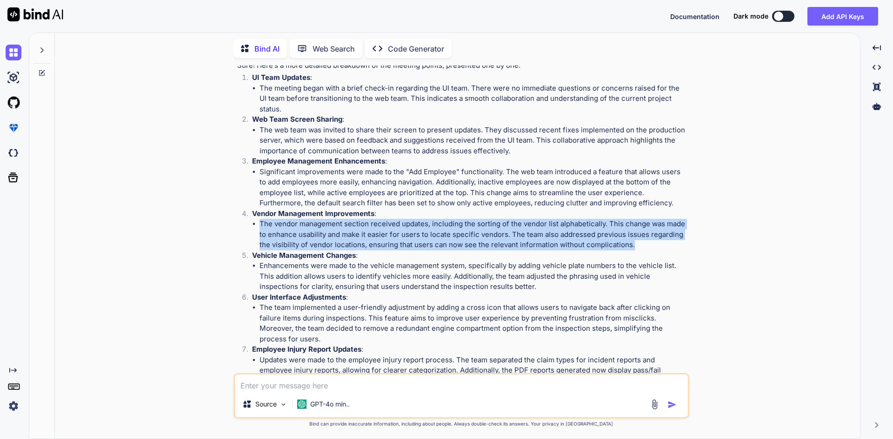
drag, startPoint x: 253, startPoint y: 245, endPoint x: 639, endPoint y: 263, distance: 386.7
click at [639, 251] on li "The vendor management section received updates, including the sorting of the ve…" at bounding box center [473, 235] width 428 height 32
copy li "The vendor management section received updates, including the sorting of the ve…"
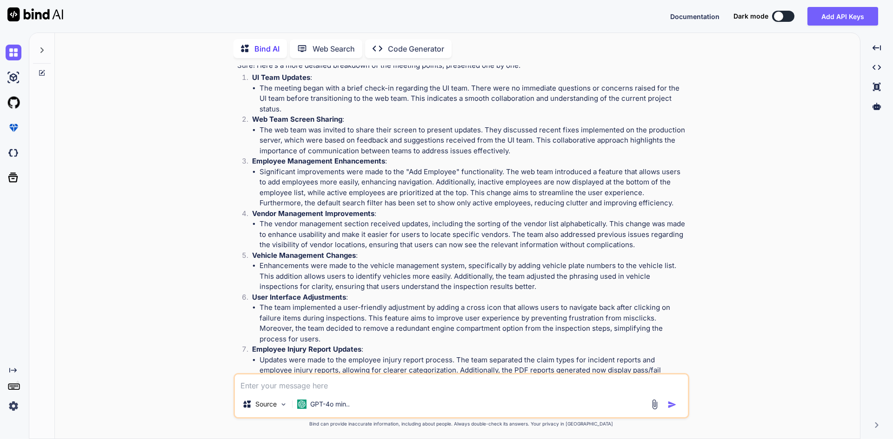
click at [474, 355] on p "Employee Injury Report Updates :" at bounding box center [469, 349] width 435 height 11
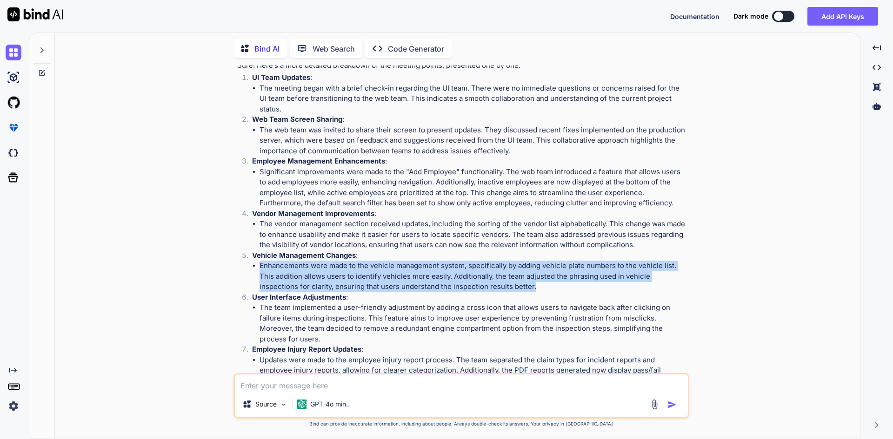
drag, startPoint x: 537, startPoint y: 308, endPoint x: 258, endPoint y: 285, distance: 279.8
click at [258, 285] on ul "Enhancements were made to the vehicle management system, specifically by adding…" at bounding box center [469, 277] width 435 height 32
copy li "Enhancements were made to the vehicle management system, specifically by adding…"
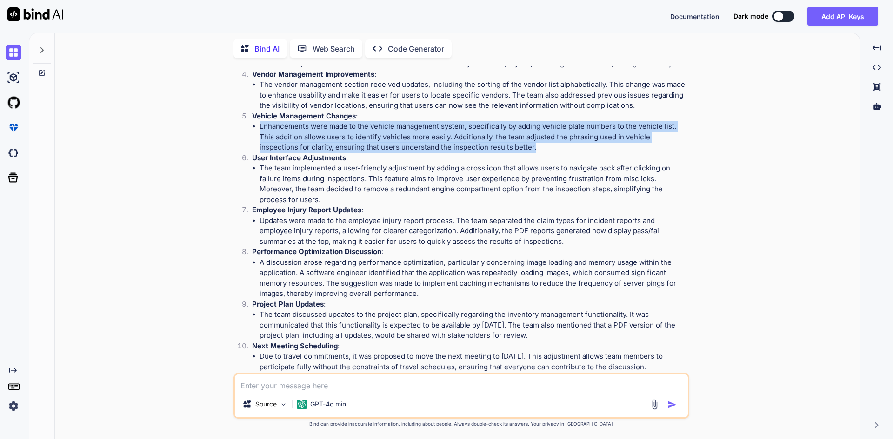
scroll to position [2601, 0]
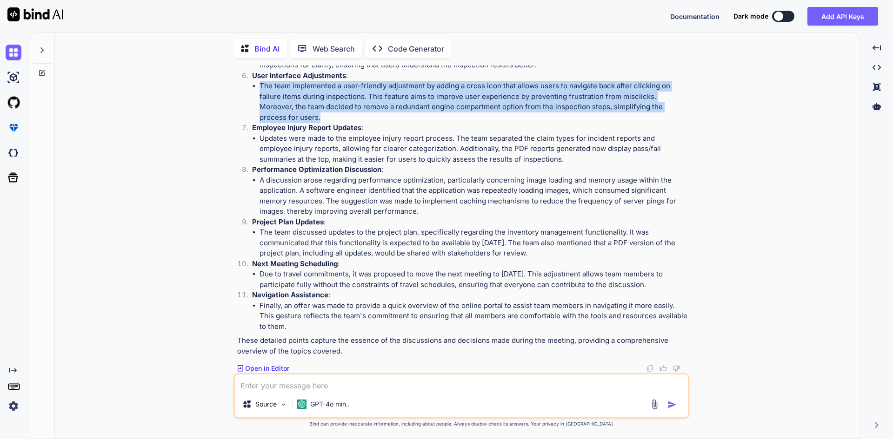
drag, startPoint x: 258, startPoint y: 96, endPoint x: 687, endPoint y: 118, distance: 428.7
click at [687, 118] on ul "The team implemented a user-friendly adjustment by adding a cross icon that all…" at bounding box center [469, 102] width 435 height 42
copy li "The team implemented a user-friendly adjustment by adding a cross icon that all…"
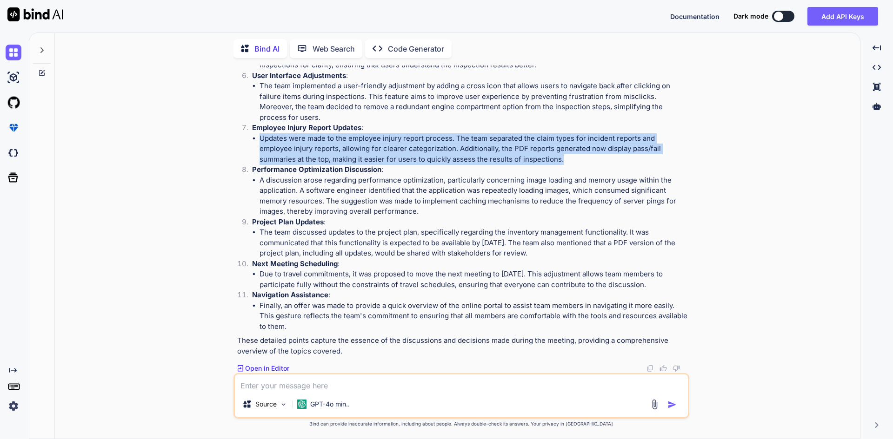
drag, startPoint x: 506, startPoint y: 158, endPoint x: 243, endPoint y: 138, distance: 263.4
click at [243, 138] on ol "UI Team Updates : The meeting began with a brief check-in regarding the UI team…" at bounding box center [462, 91] width 450 height 481
copy li "Updates were made to the employee injury report process. The team separated the…"
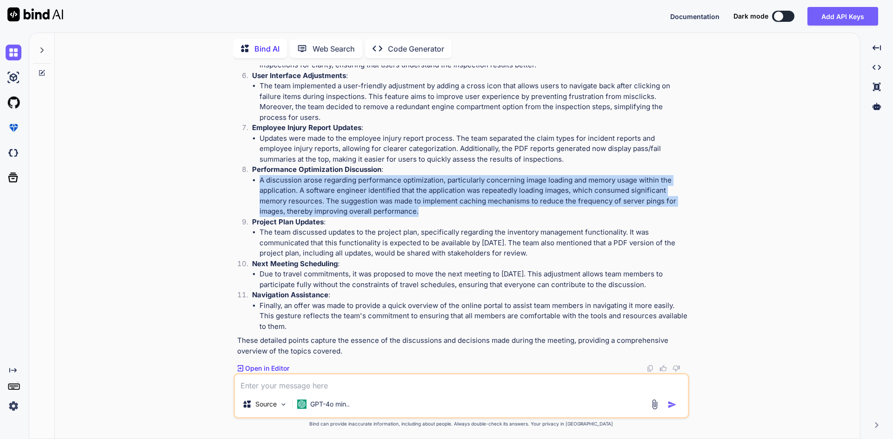
drag, startPoint x: 258, startPoint y: 180, endPoint x: 424, endPoint y: 209, distance: 167.9
click at [424, 209] on ul "A discussion arose regarding performance optimization, particularly concerning …" at bounding box center [469, 196] width 435 height 42
copy li "A discussion arose regarding performance optimization, particularly concerning …"
drag, startPoint x: 257, startPoint y: 231, endPoint x: 547, endPoint y: 249, distance: 290.2
click at [547, 249] on ul "The team discussed updates to the project plan, specifically regarding the inve…" at bounding box center [469, 243] width 435 height 32
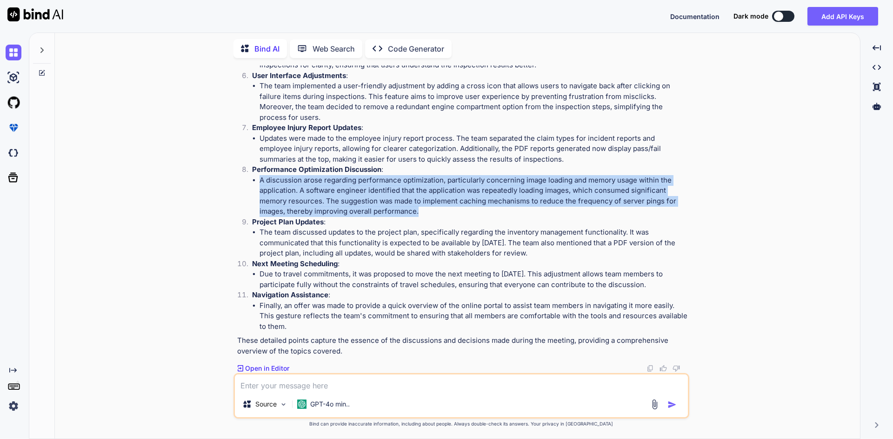
copy li "The team discussed updates to the project plan, specifically regarding the inve…"
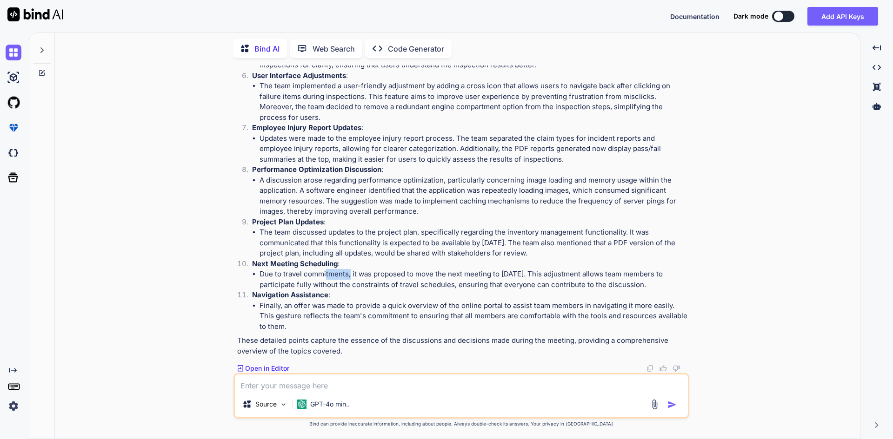
drag, startPoint x: 326, startPoint y: 276, endPoint x: 383, endPoint y: 274, distance: 56.7
click at [357, 272] on li "Due to travel commitments, it was proposed to move the next meeting to [DATE]. …" at bounding box center [473, 279] width 428 height 21
drag, startPoint x: 407, startPoint y: 276, endPoint x: 459, endPoint y: 276, distance: 51.6
click at [456, 276] on li "Due to travel commitments, it was proposed to move the next meeting to [DATE]. …" at bounding box center [473, 279] width 428 height 21
drag, startPoint x: 400, startPoint y: 304, endPoint x: 577, endPoint y: 304, distance: 177.1
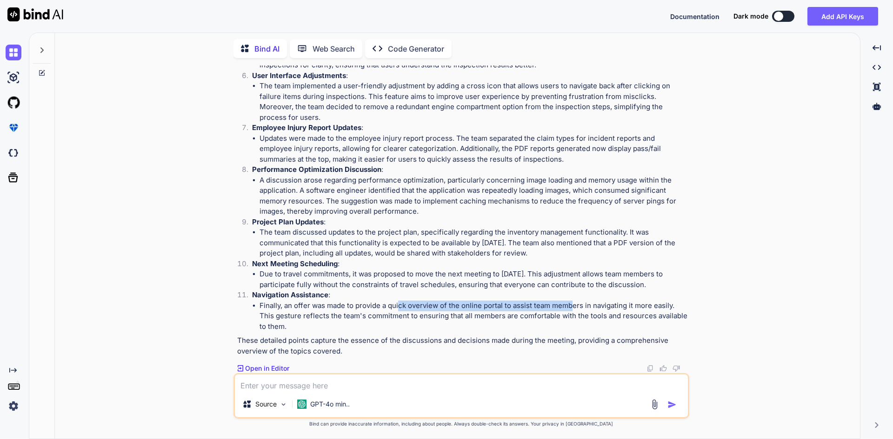
click at [571, 304] on li "Finally, an offer was made to provide a quick overview of the online portal to …" at bounding box center [473, 317] width 428 height 32
click at [579, 309] on li "Finally, an offer was made to provide a quick overview of the online portal to …" at bounding box center [473, 317] width 428 height 32
drag, startPoint x: 532, startPoint y: 306, endPoint x: 567, endPoint y: 303, distance: 35.0
click at [567, 303] on li "Finally, an offer was made to provide a quick overview of the online portal to …" at bounding box center [473, 317] width 428 height 32
drag, startPoint x: 588, startPoint y: 305, endPoint x: 655, endPoint y: 305, distance: 66.5
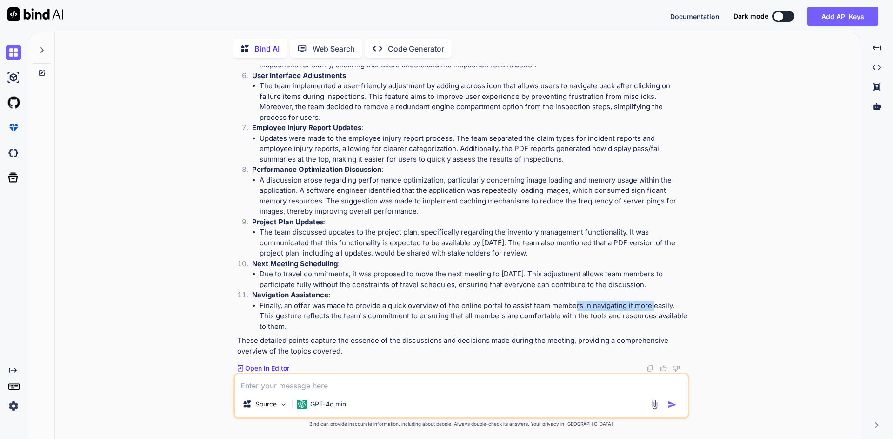
click at [655, 305] on li "Finally, an offer was made to provide a quick overview of the online portal to …" at bounding box center [473, 317] width 428 height 32
click at [675, 296] on p "Navigation Assistance :" at bounding box center [469, 295] width 435 height 11
drag, startPoint x: 526, startPoint y: 315, endPoint x: 538, endPoint y: 313, distance: 12.2
click at [538, 313] on li "Finally, an offer was made to provide a quick overview of the online portal to …" at bounding box center [473, 317] width 428 height 32
